Goal: Task Accomplishment & Management: Manage account settings

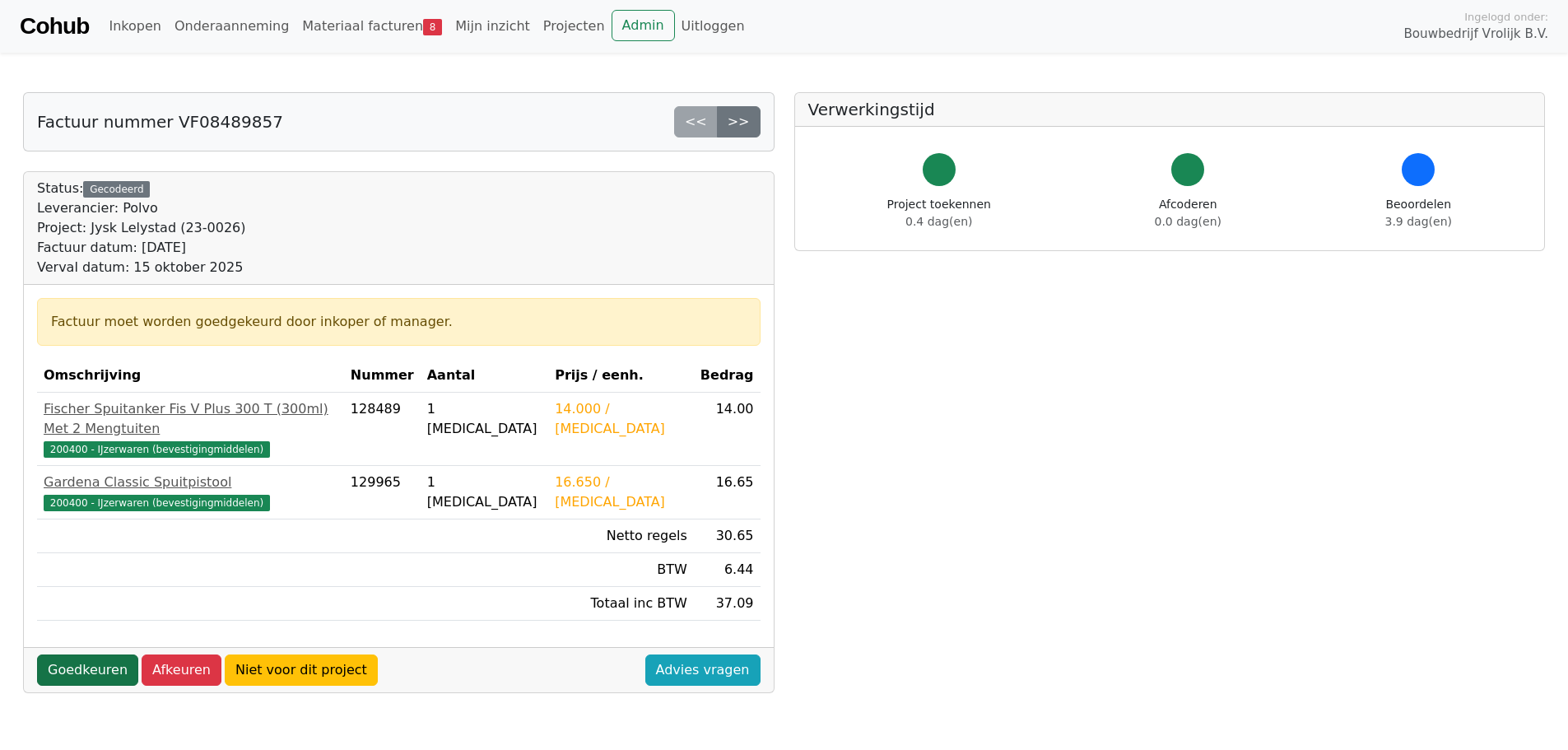
click at [85, 654] on link "Goedkeuren" at bounding box center [88, 669] width 102 height 32
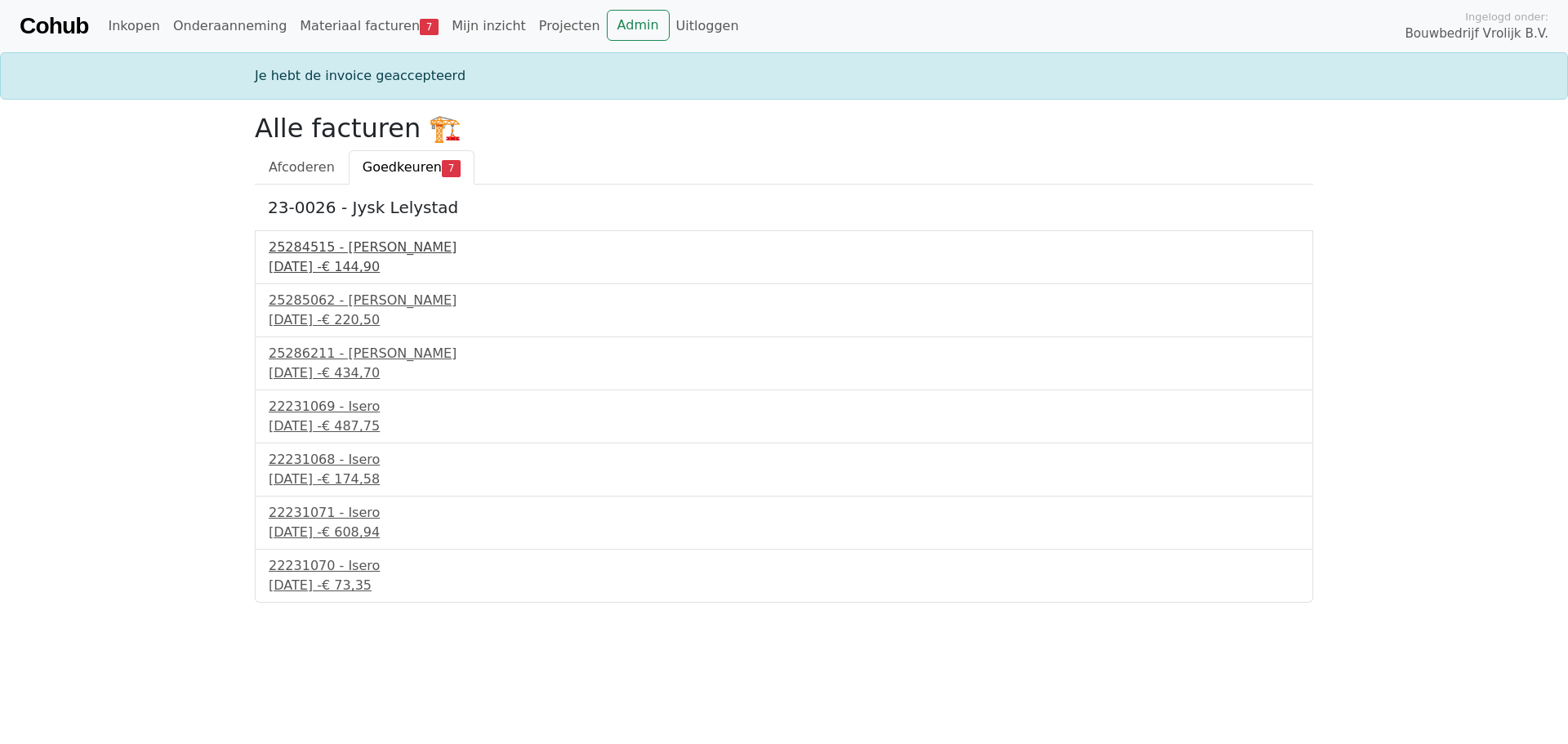
click at [380, 259] on span "€ 144,90" at bounding box center [350, 266] width 58 height 15
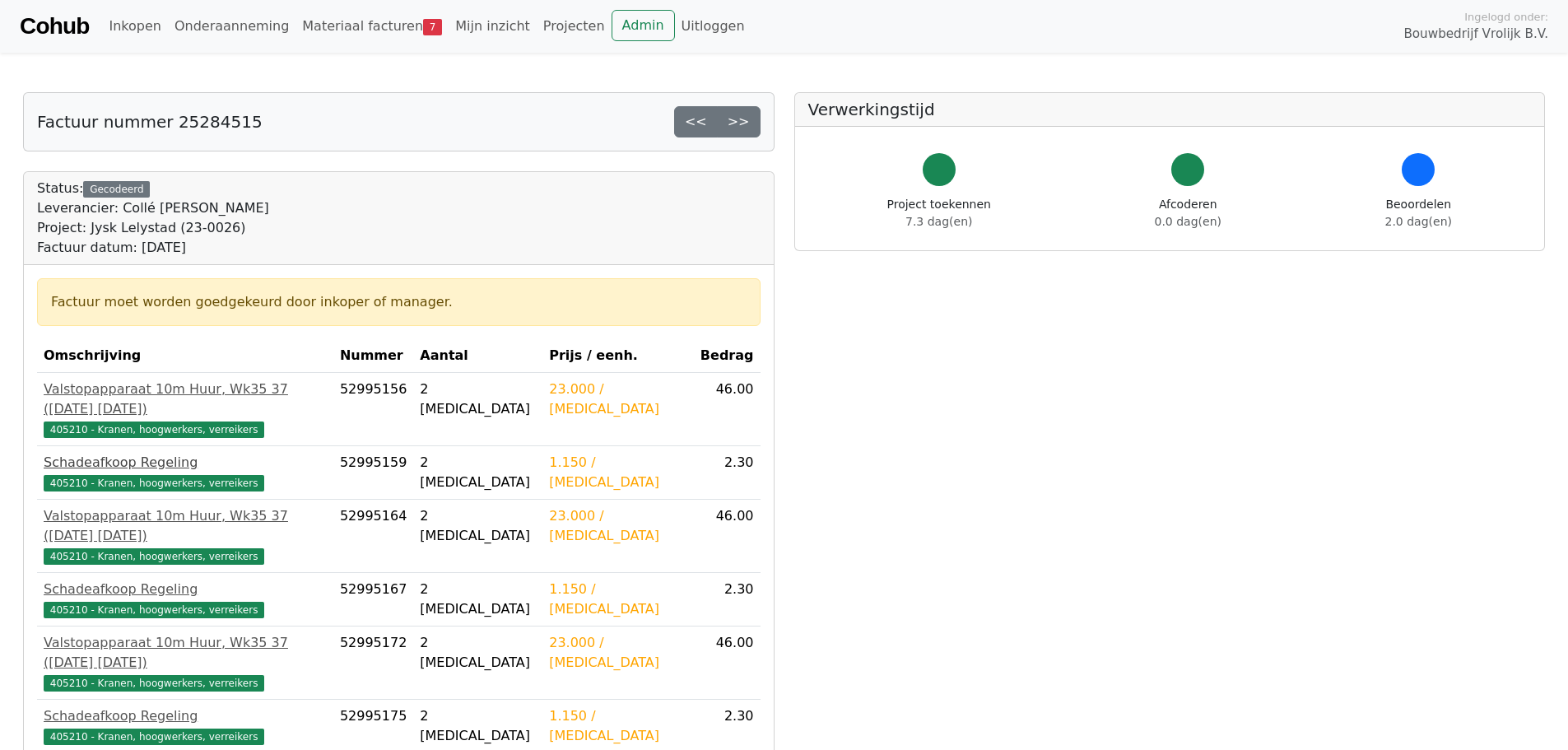
scroll to position [165, 0]
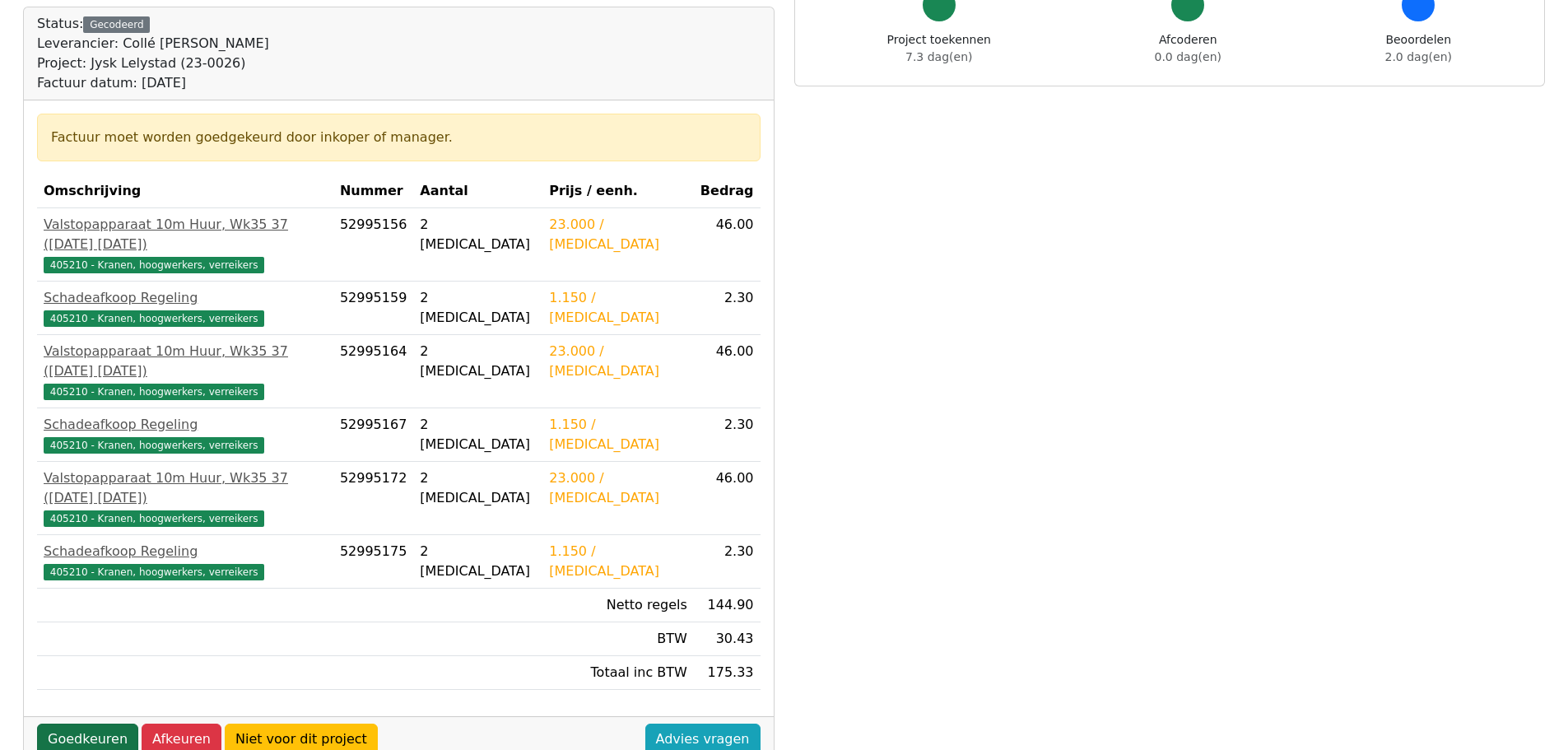
click at [90, 723] on link "Goedkeuren" at bounding box center [88, 738] width 102 height 32
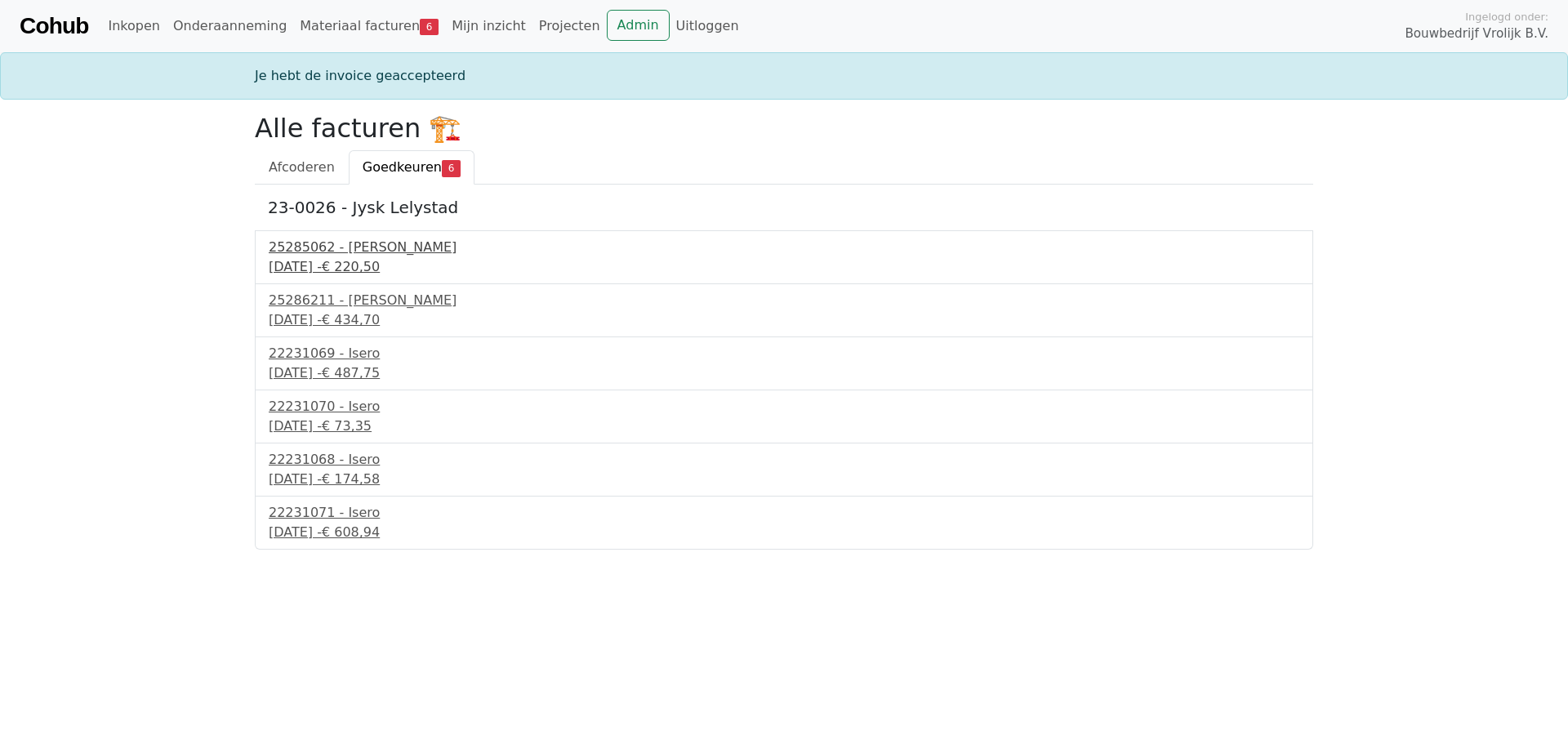
click at [348, 252] on div "25285062 - [PERSON_NAME]" at bounding box center [783, 247] width 1030 height 20
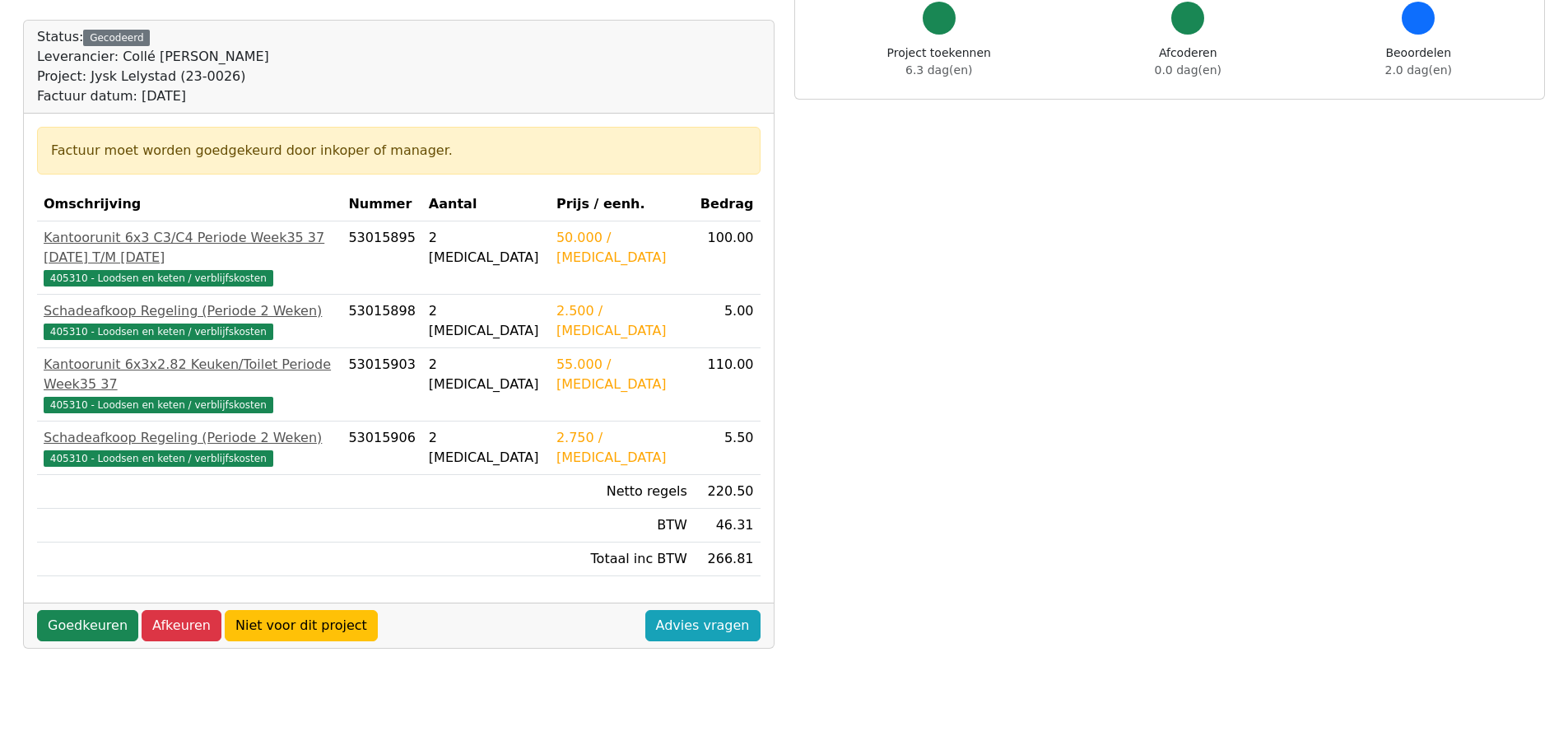
scroll to position [165, 0]
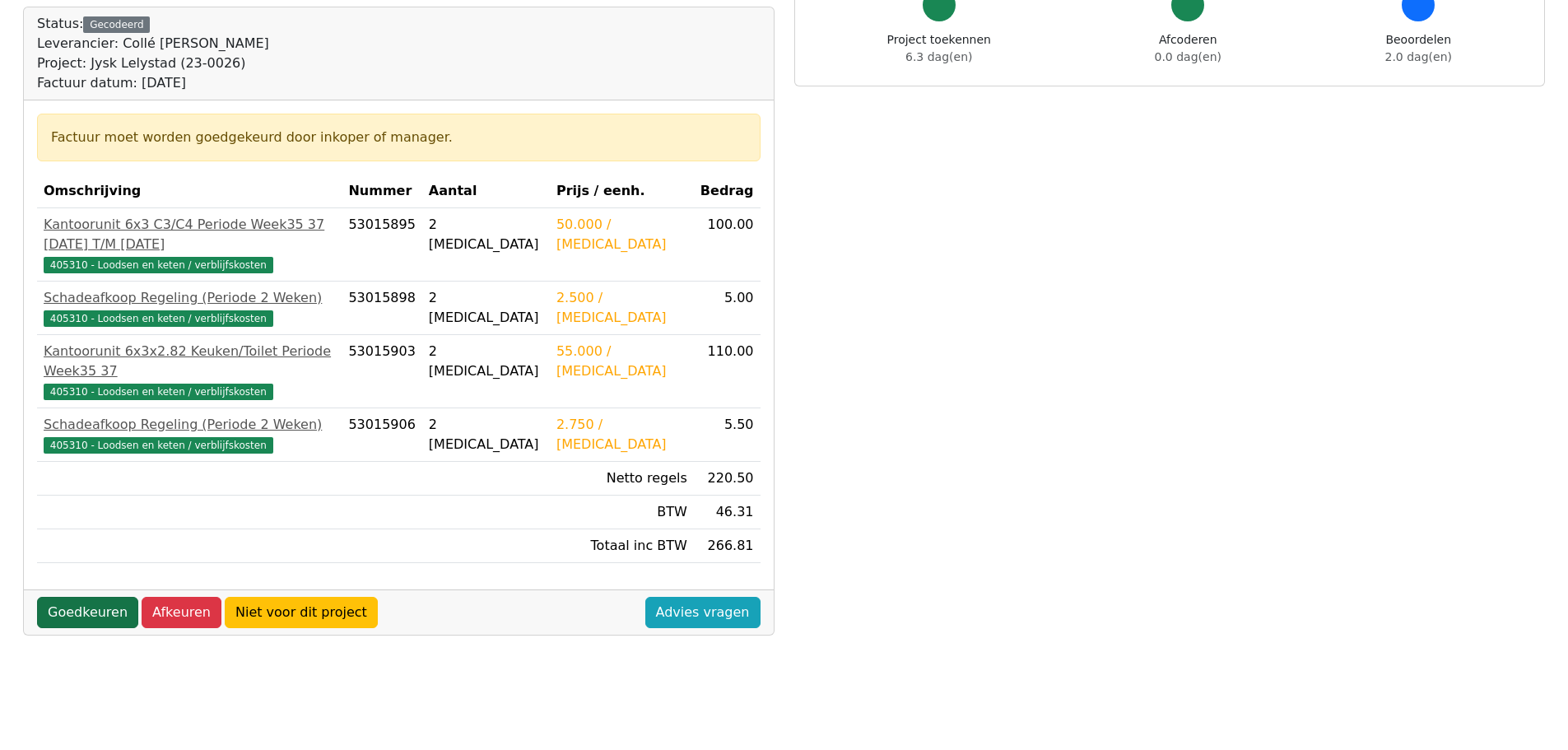
click at [96, 597] on link "Goedkeuren" at bounding box center [88, 612] width 102 height 32
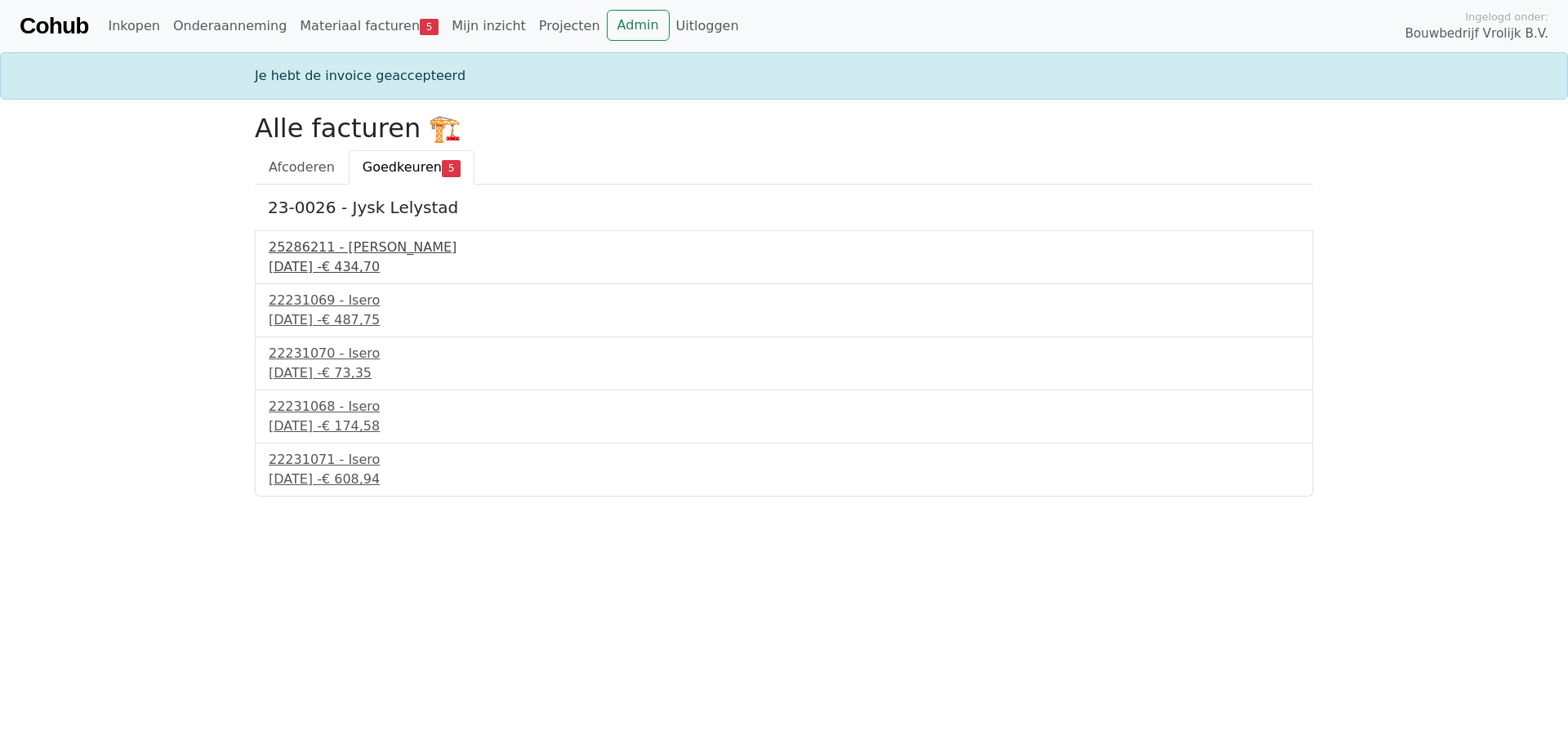
click at [358, 245] on div "25286211 - [PERSON_NAME]" at bounding box center [783, 247] width 1030 height 20
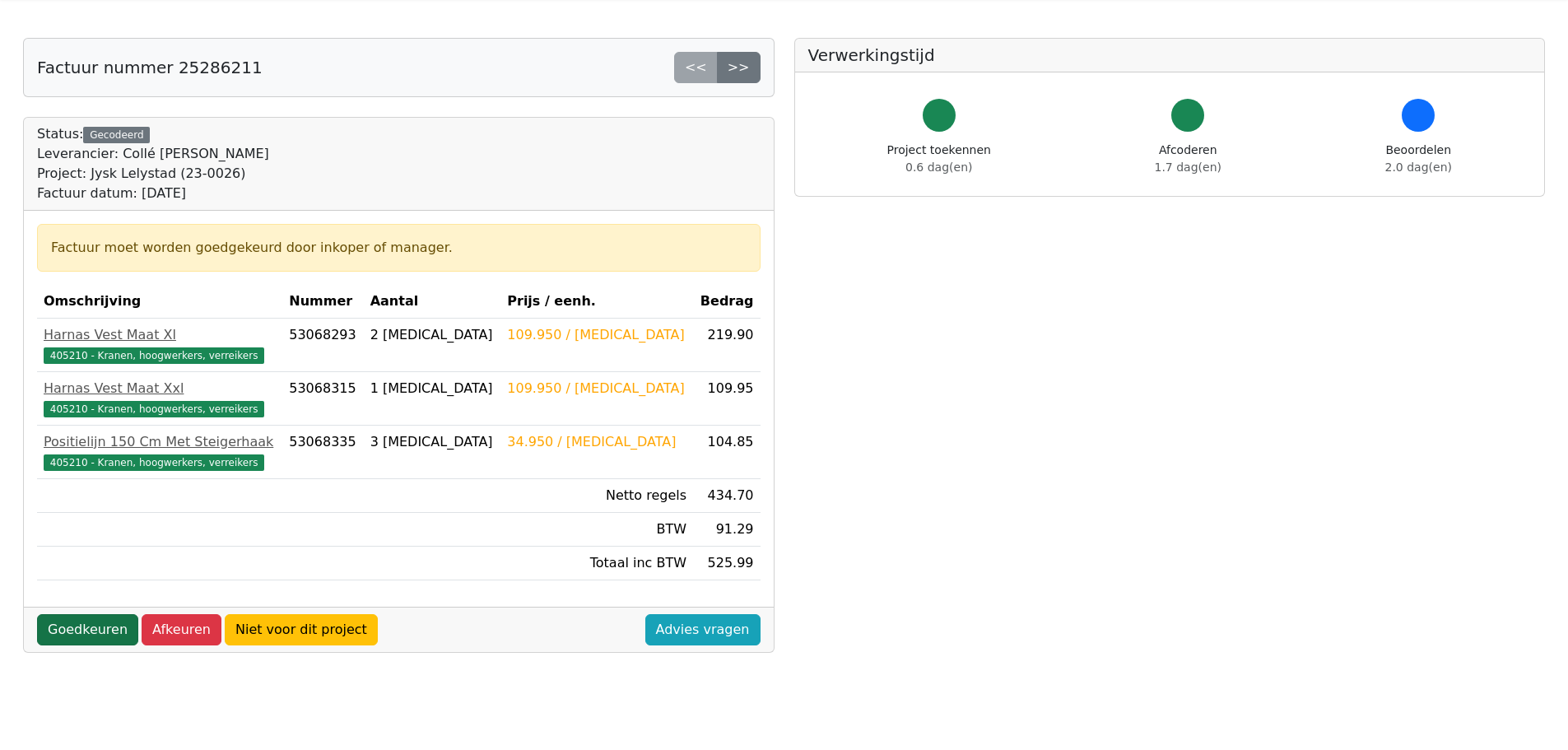
scroll to position [165, 0]
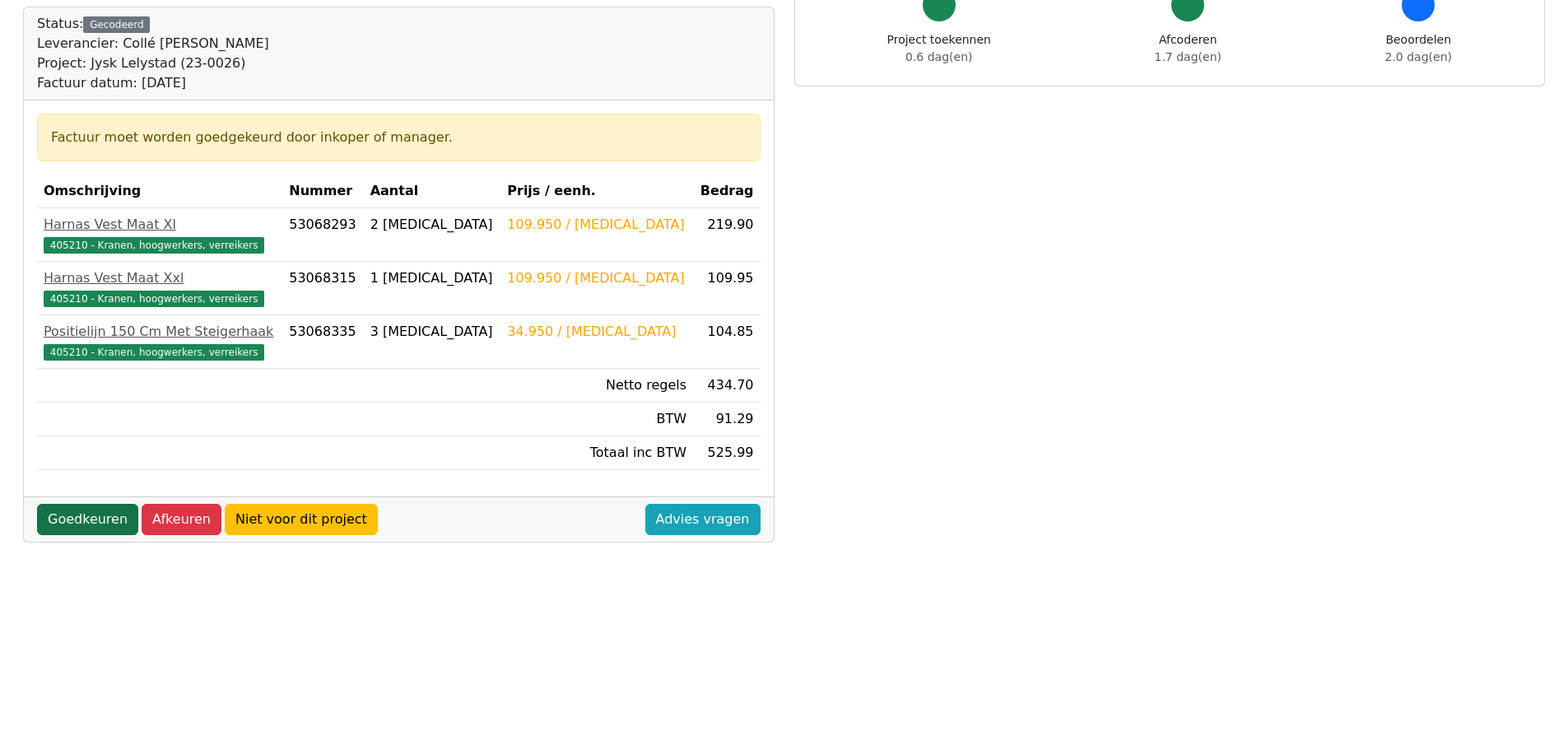
click at [78, 507] on link "Goedkeuren" at bounding box center [88, 519] width 102 height 32
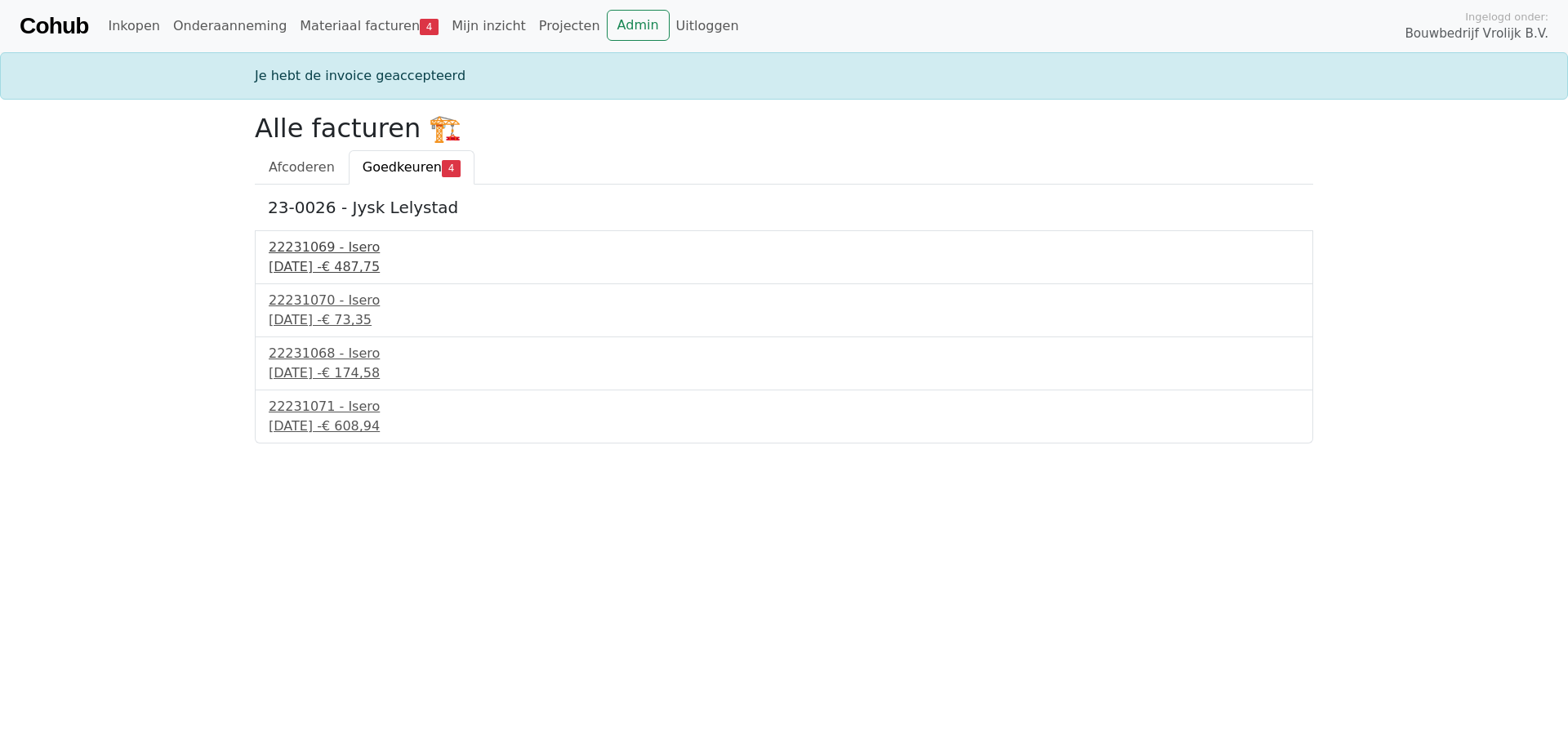
click at [349, 253] on div "22231069 - Isero" at bounding box center [783, 247] width 1030 height 20
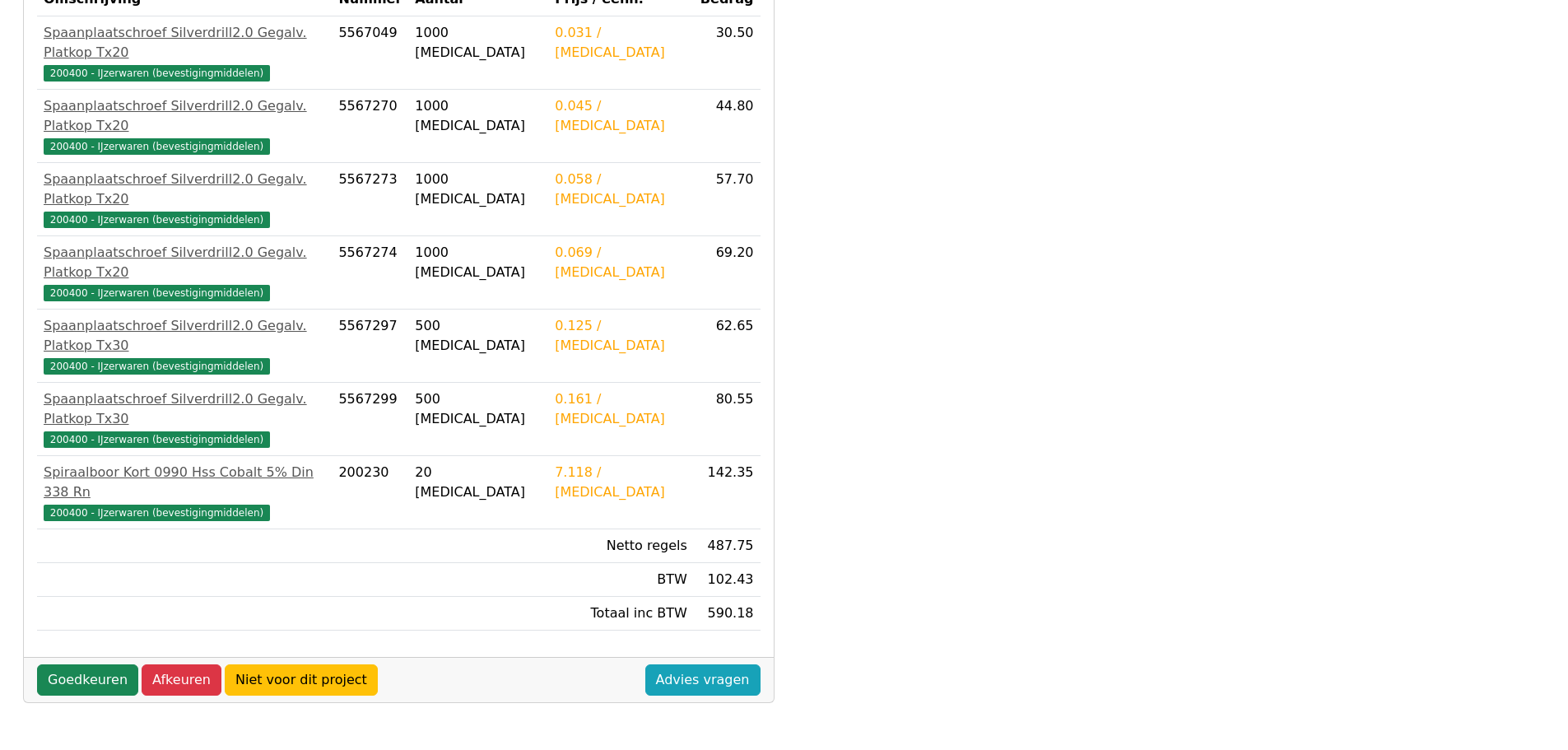
scroll to position [411, 0]
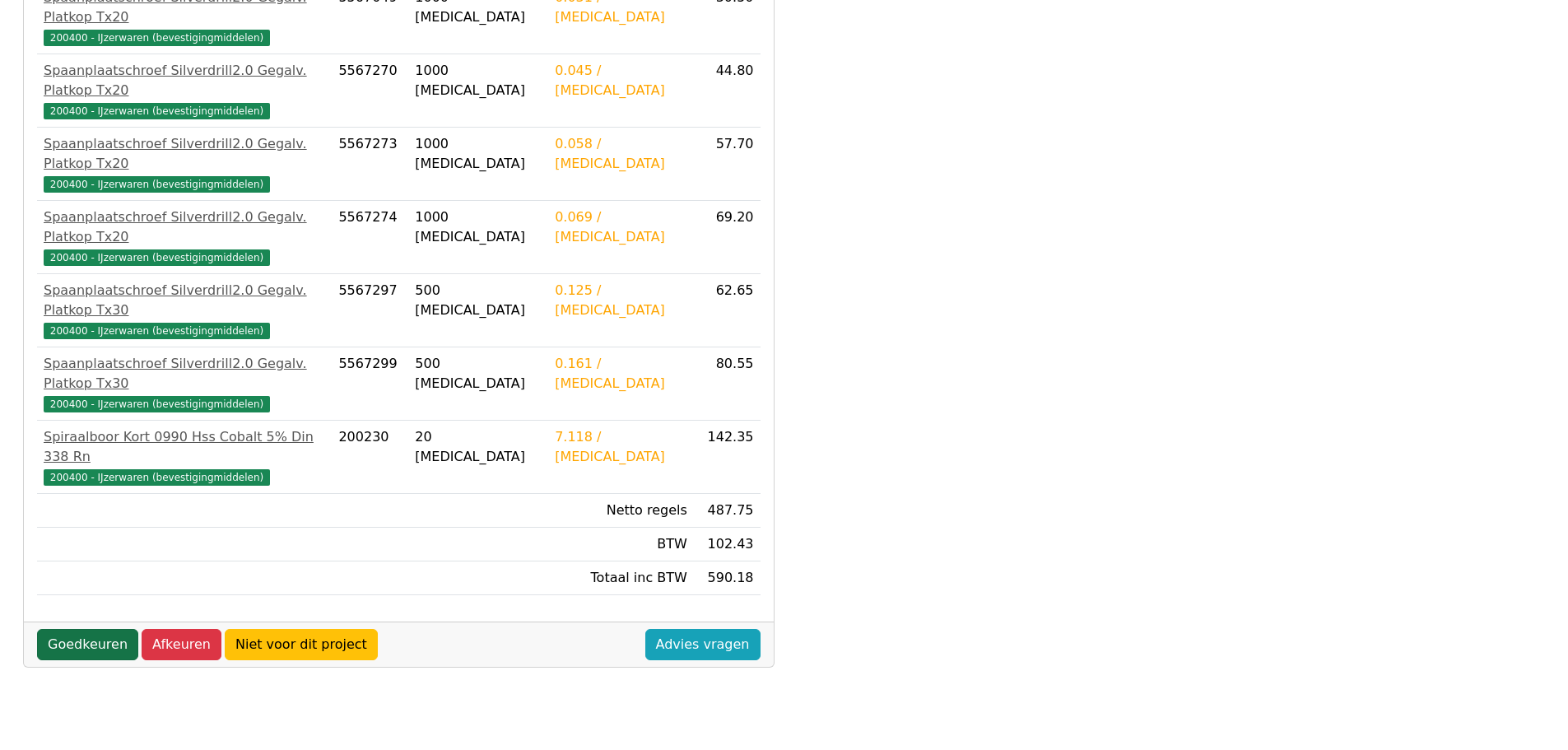
click at [77, 629] on link "Goedkeuren" at bounding box center [88, 645] width 102 height 32
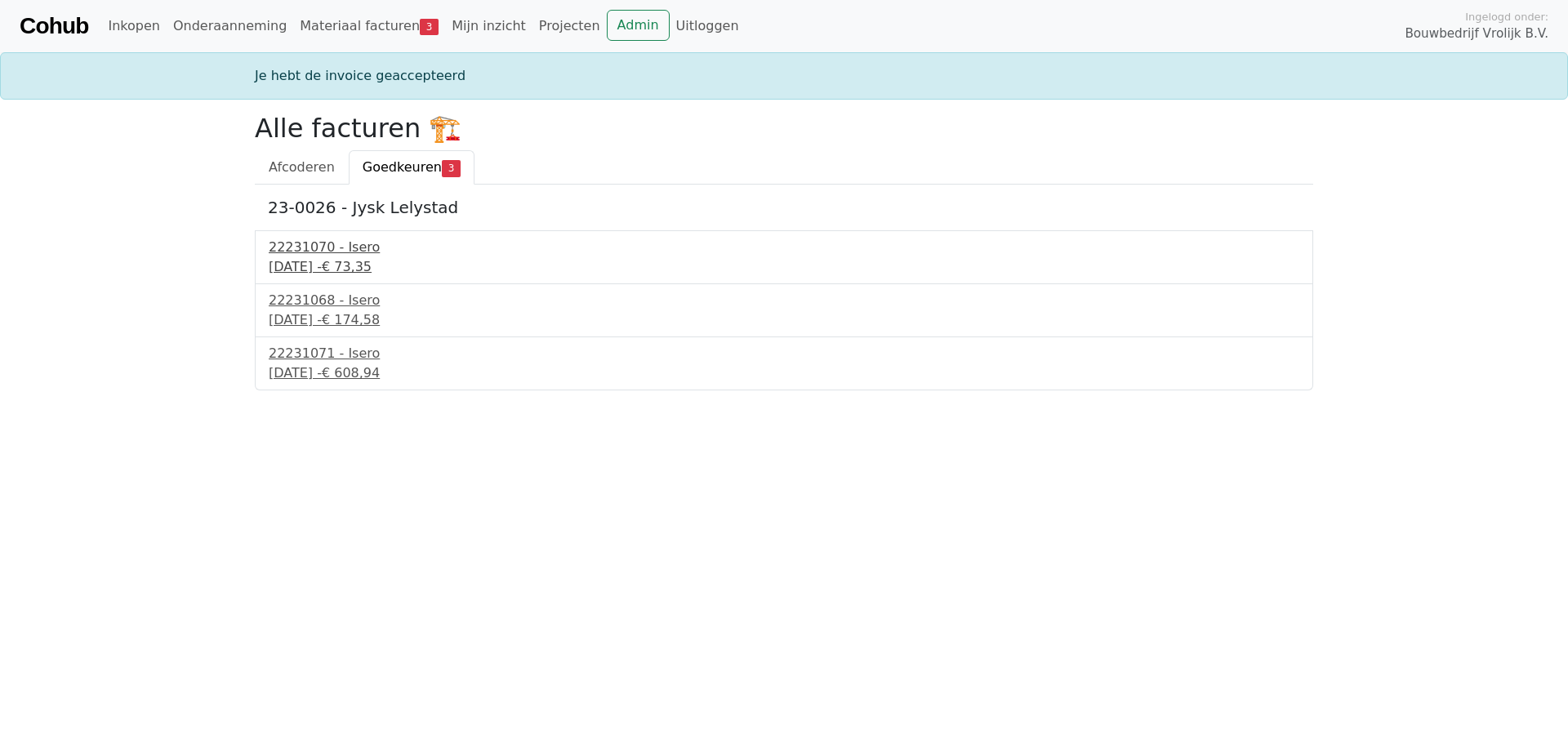
click at [312, 256] on div "22231070 - Isero" at bounding box center [783, 247] width 1030 height 20
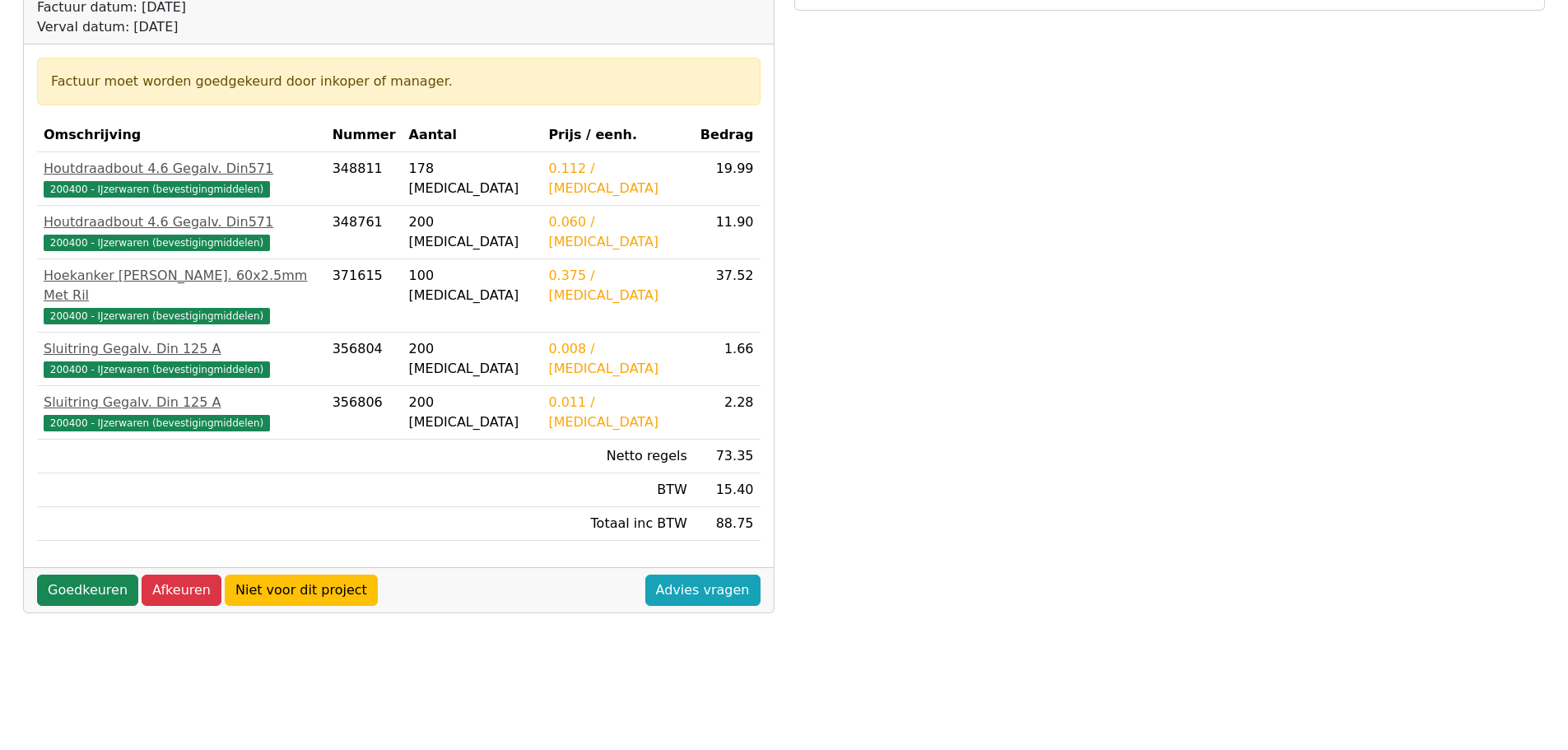
scroll to position [246, 0]
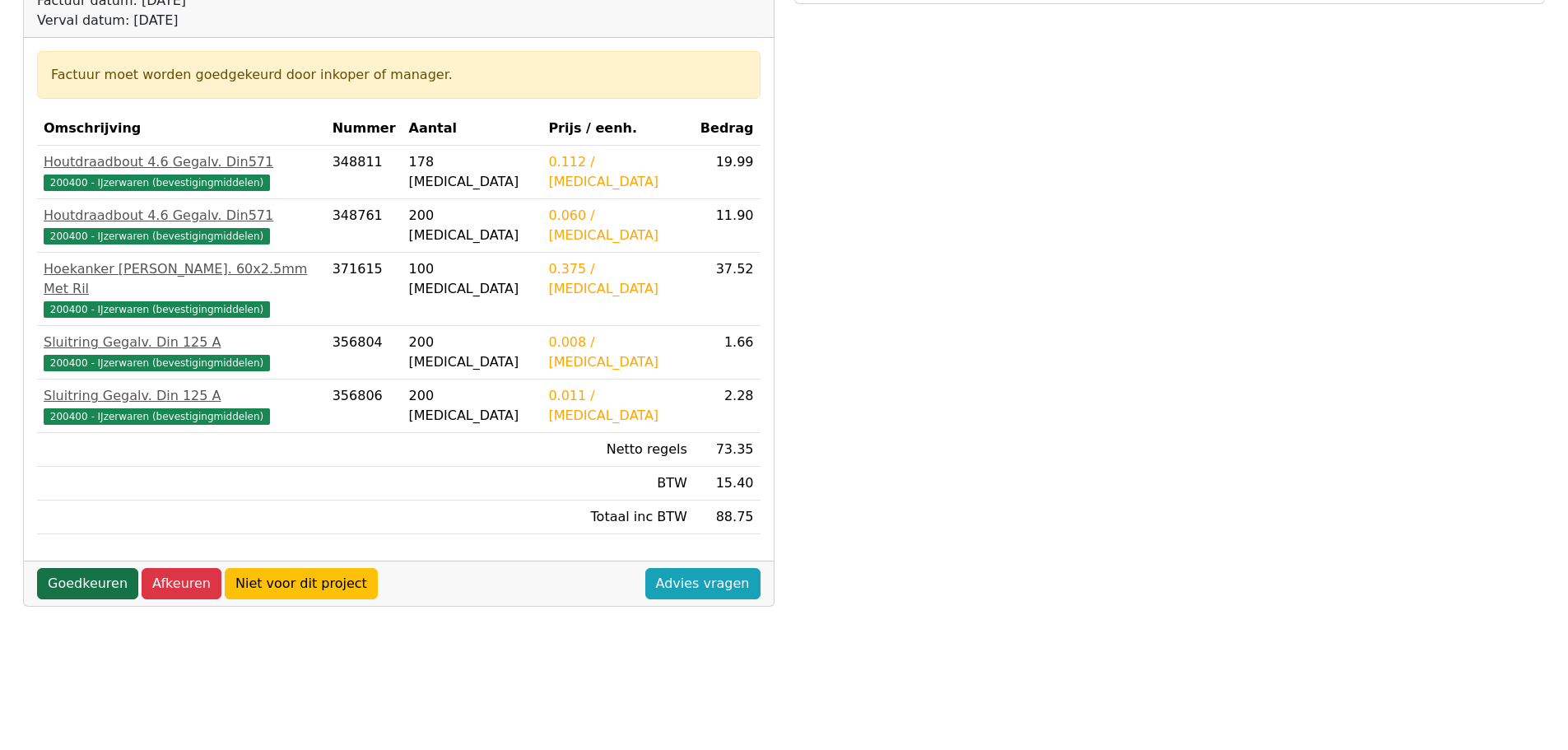
click at [84, 568] on link "Goedkeuren" at bounding box center [88, 583] width 102 height 32
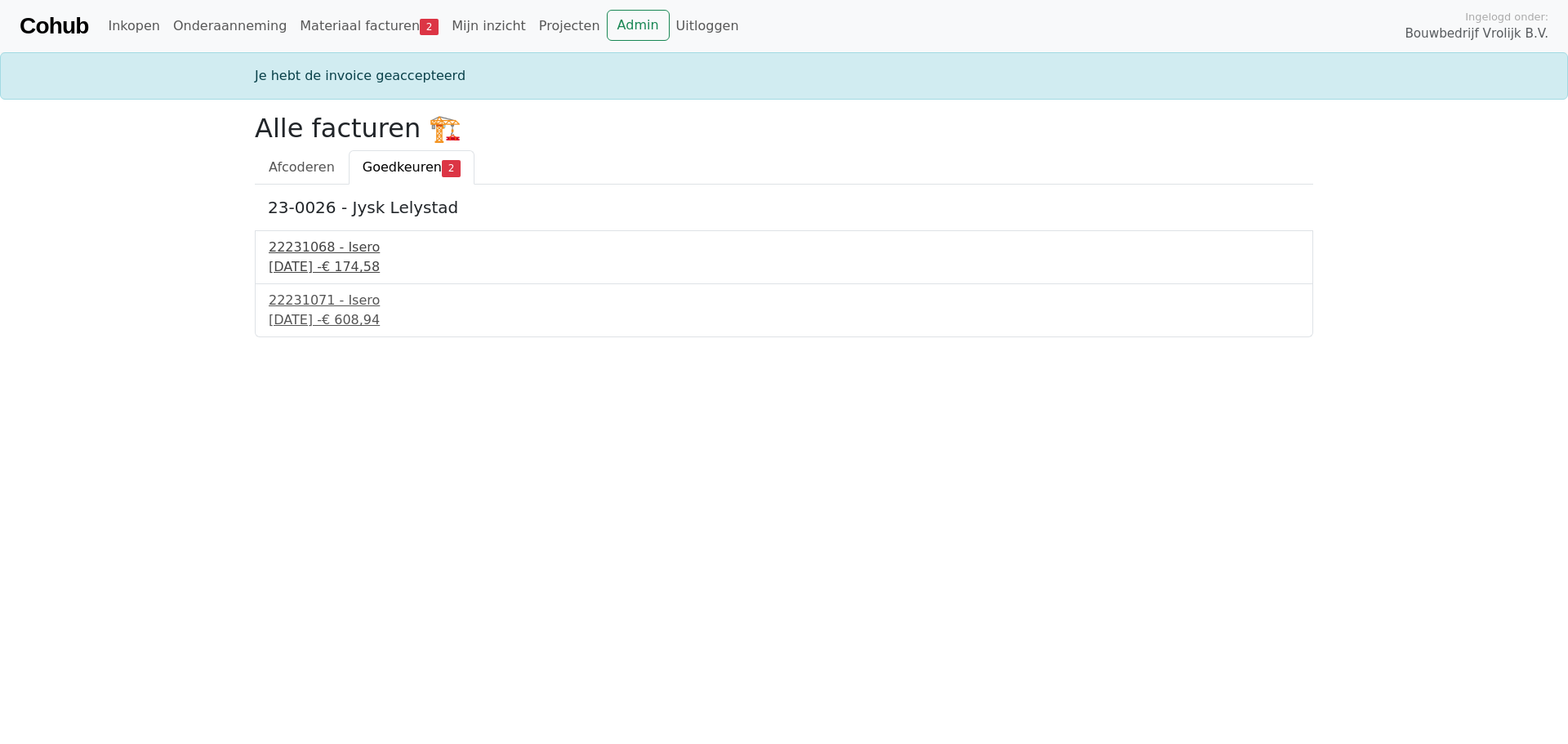
click at [335, 245] on div "22231068 - Isero" at bounding box center [783, 247] width 1030 height 20
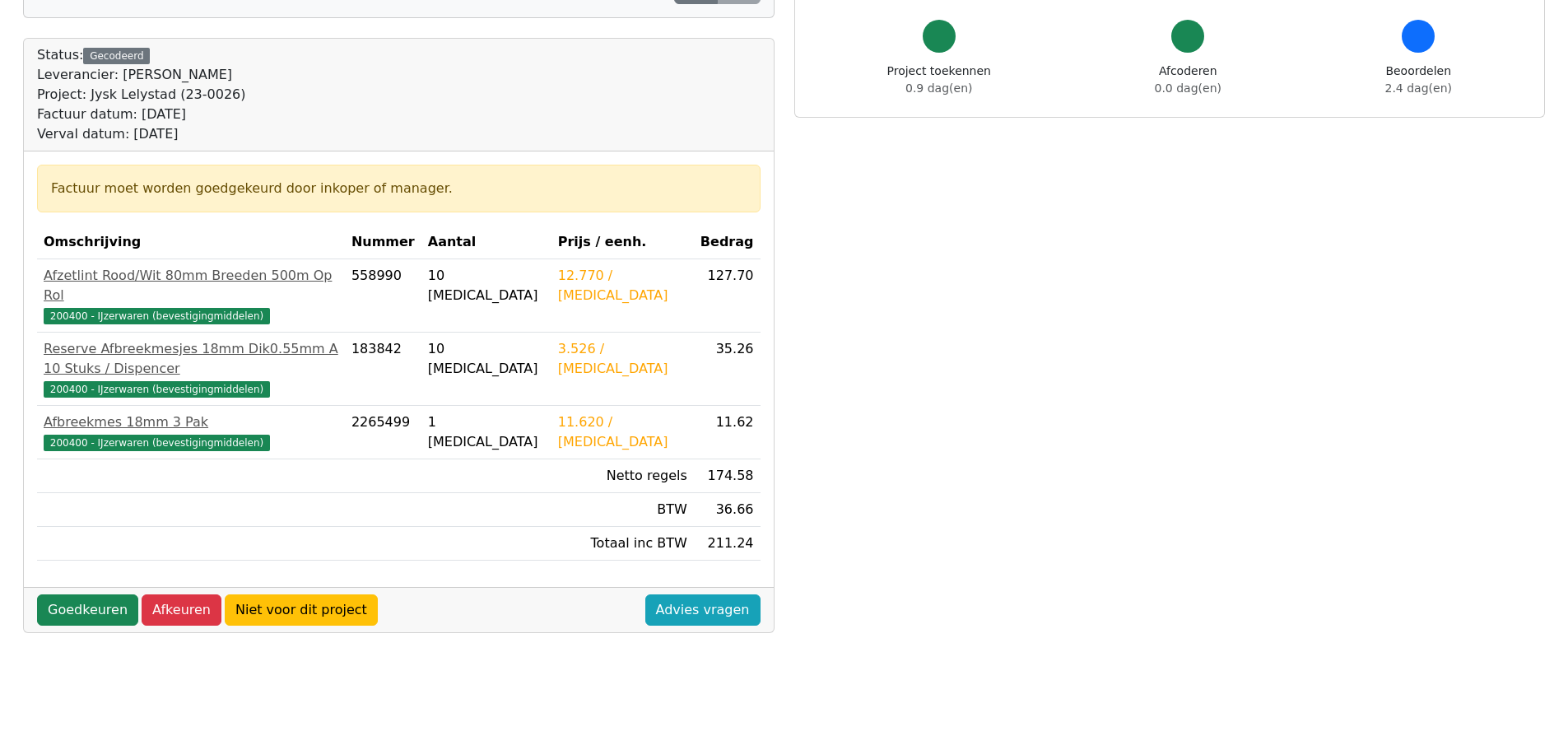
scroll to position [165, 0]
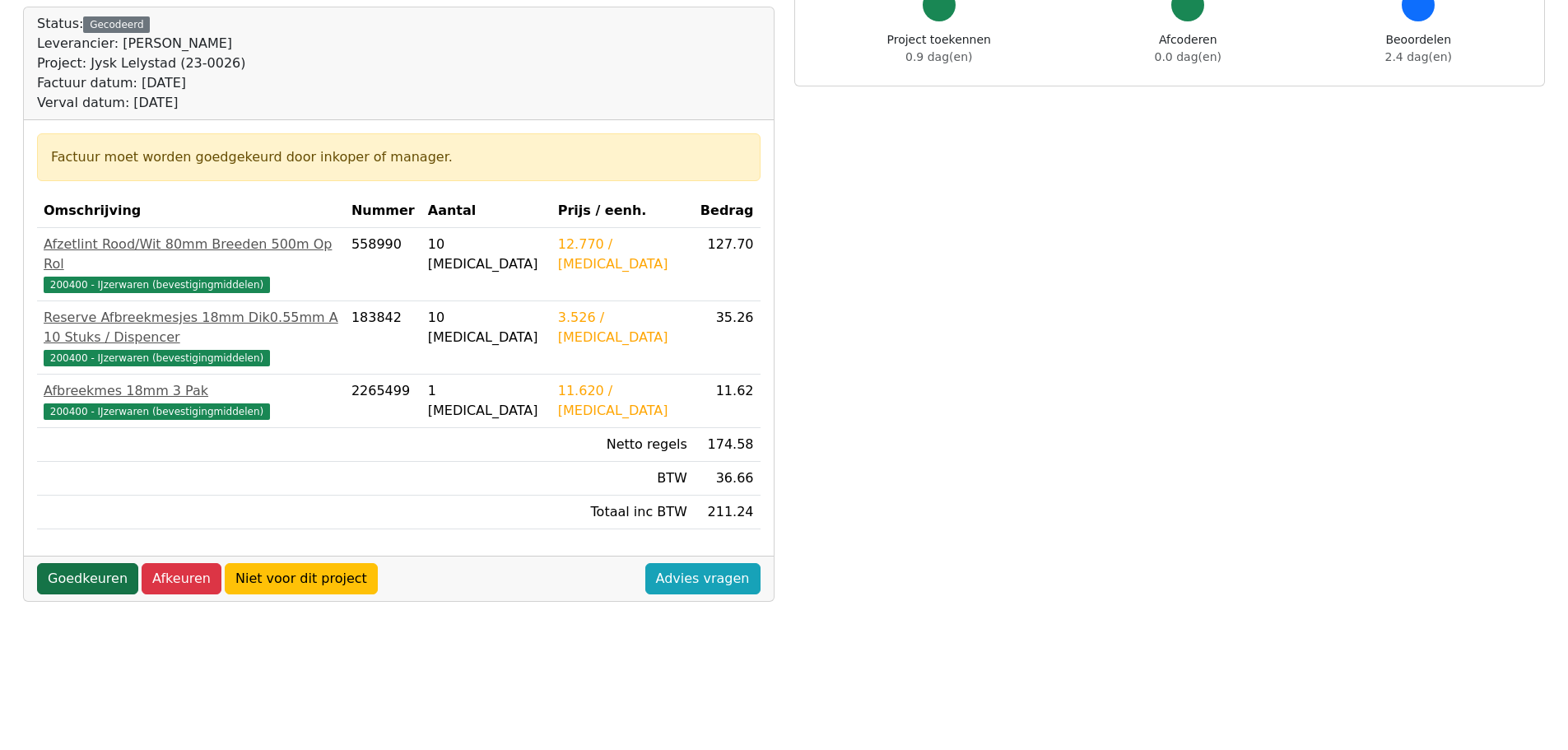
click at [76, 563] on link "Goedkeuren" at bounding box center [88, 578] width 102 height 32
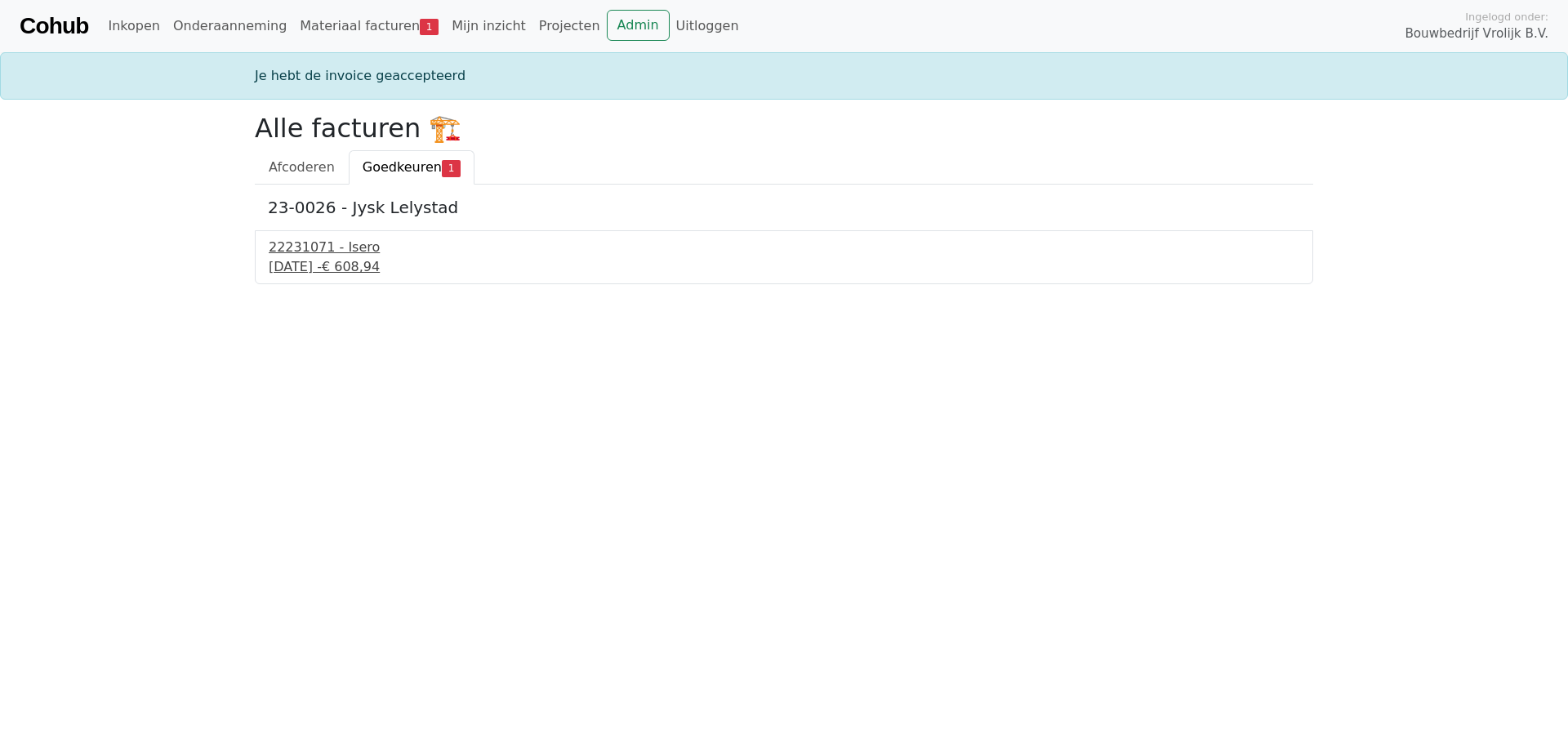
click at [339, 256] on div "22231071 - Isero" at bounding box center [783, 247] width 1030 height 20
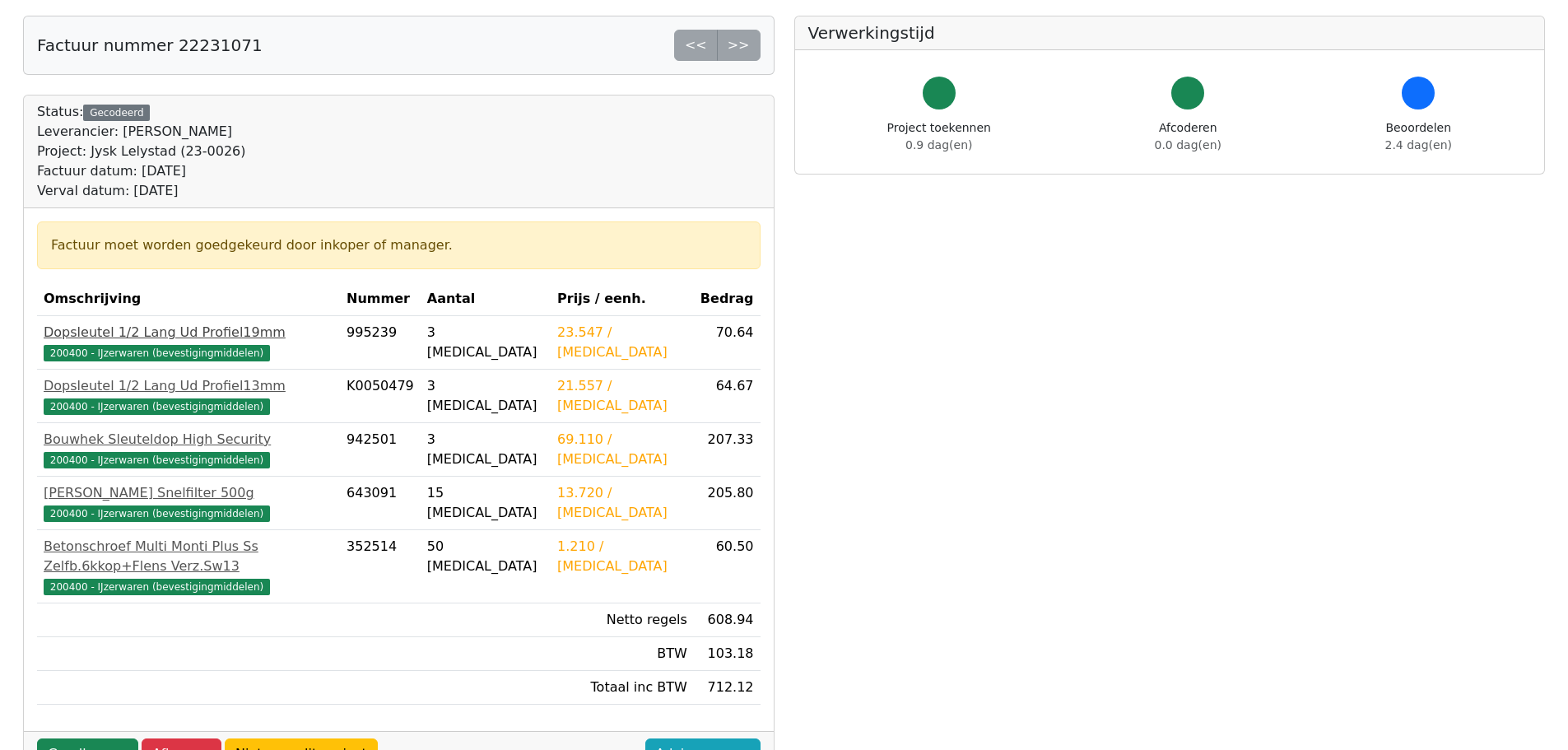
scroll to position [246, 0]
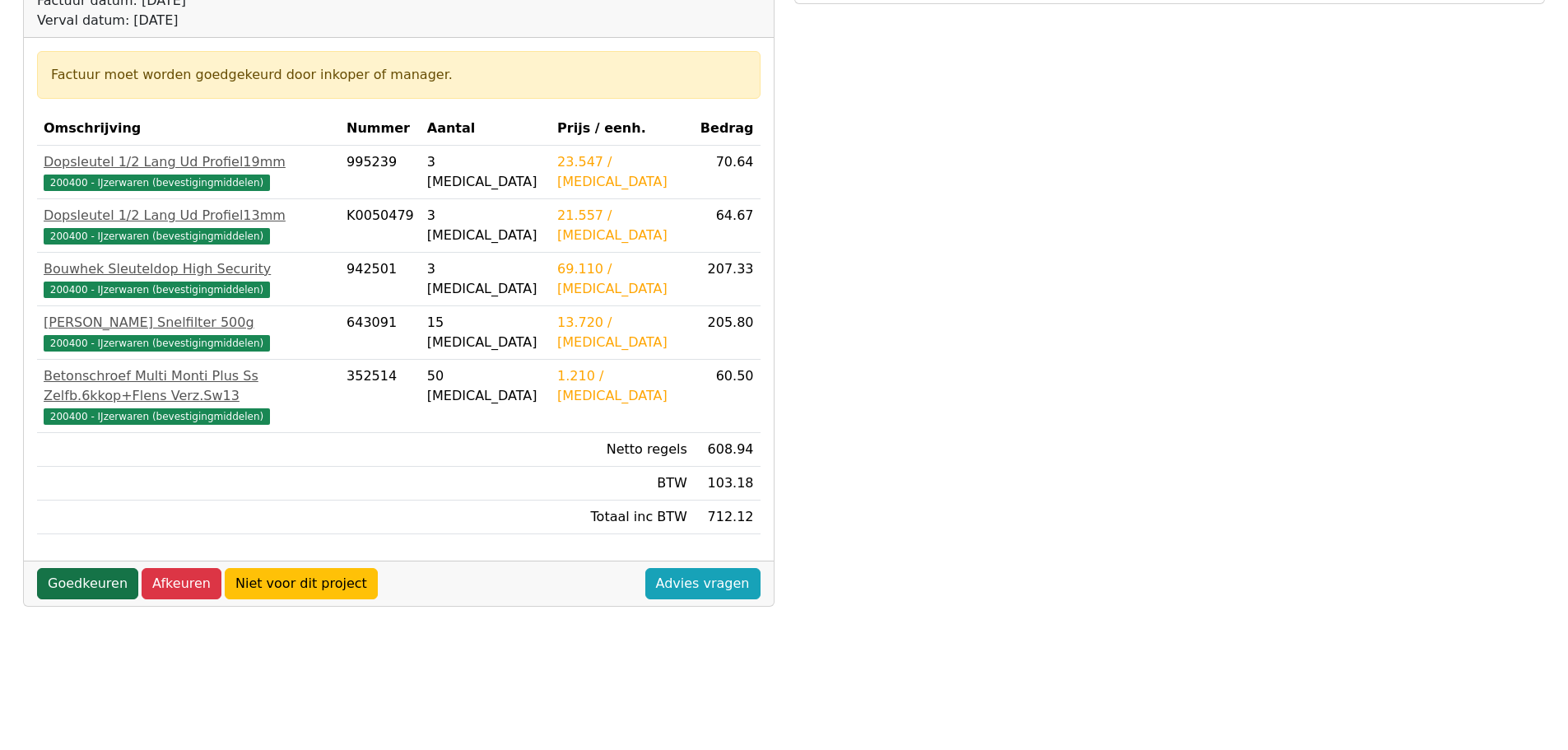
click at [87, 568] on link "Goedkeuren" at bounding box center [88, 583] width 102 height 32
